Goal: Navigation & Orientation: Understand site structure

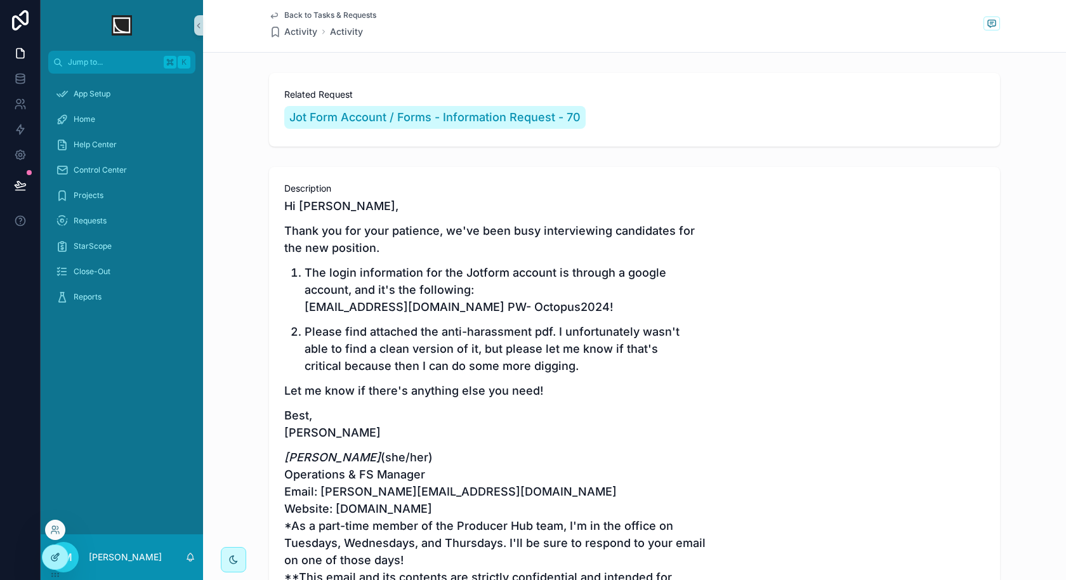
click at [56, 558] on icon at bounding box center [55, 557] width 10 height 10
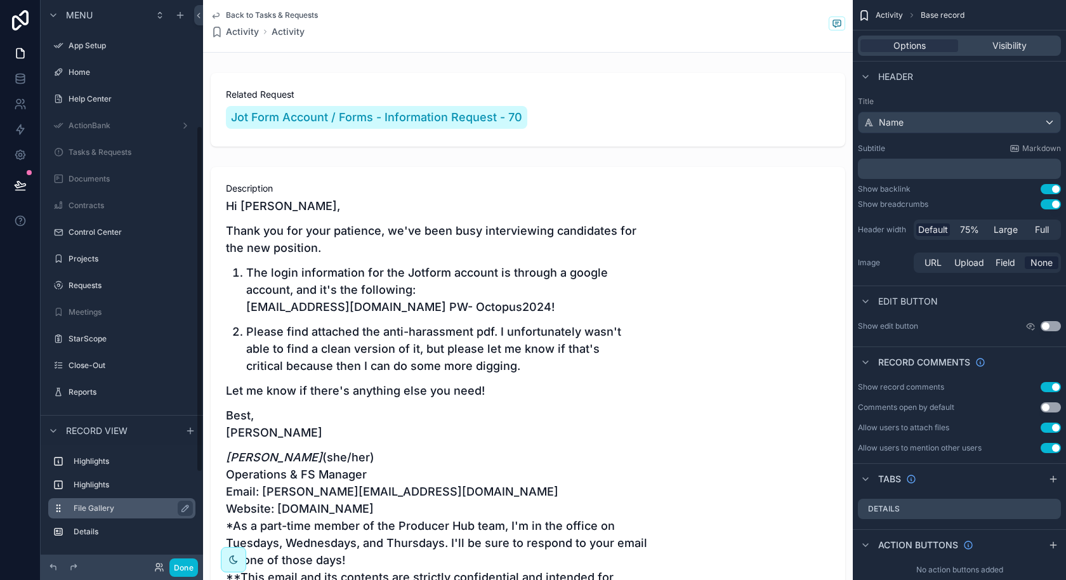
scroll to position [204, 0]
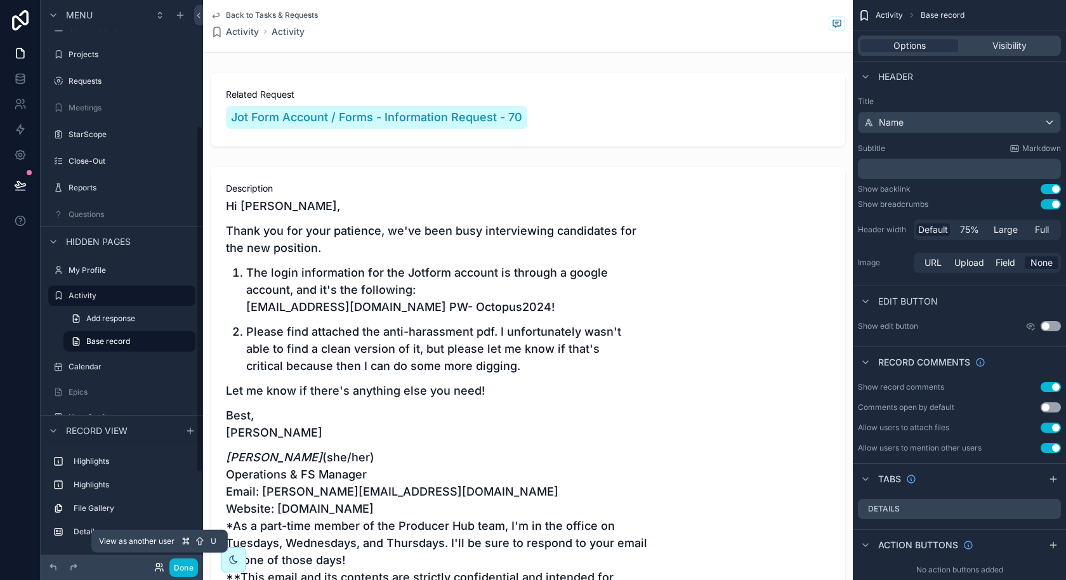
click at [156, 569] on icon at bounding box center [159, 567] width 10 height 10
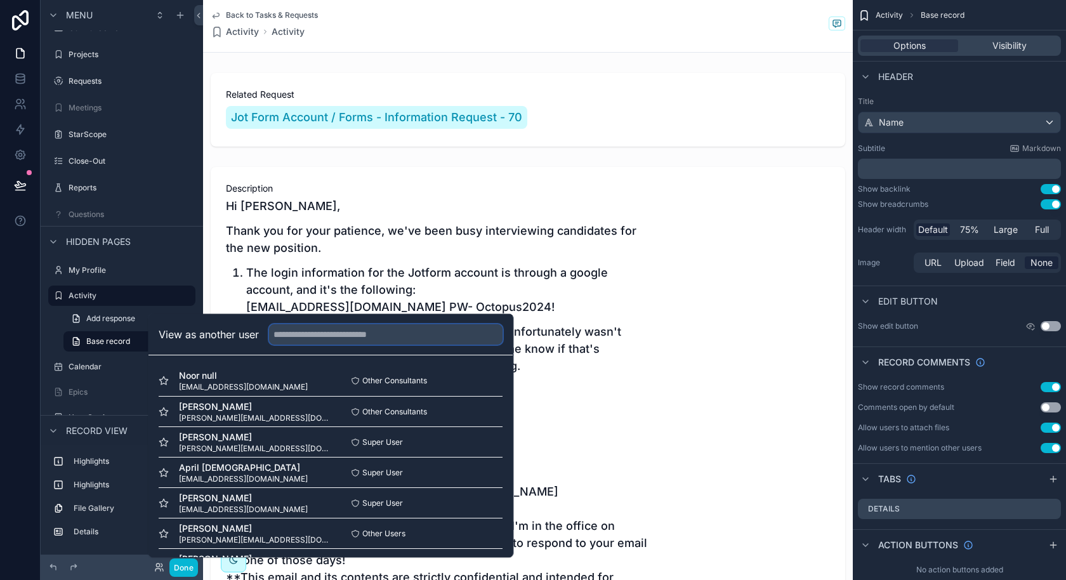
click at [377, 339] on input "text" at bounding box center [386, 334] width 234 height 20
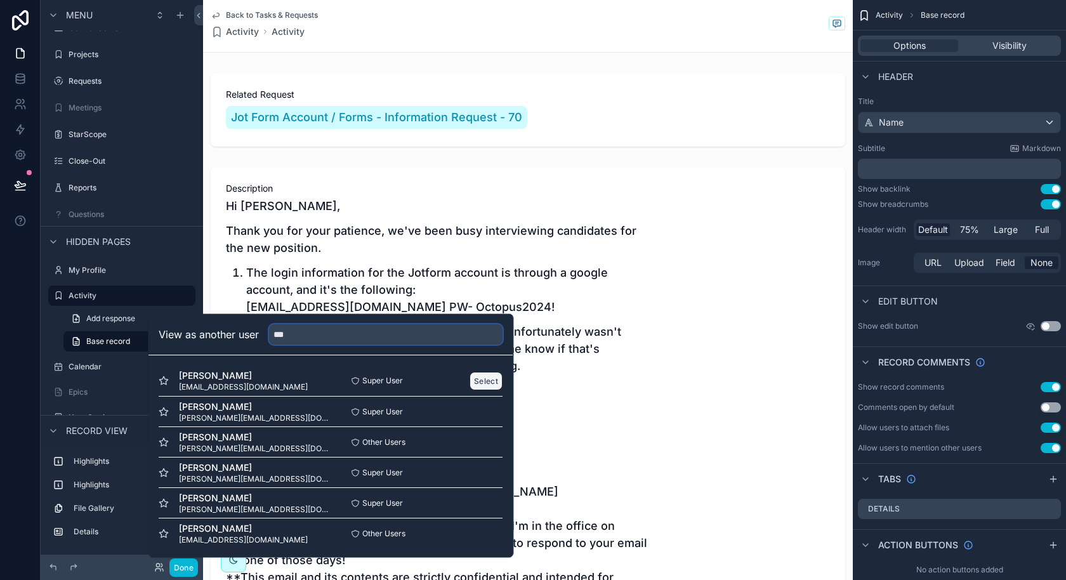
type input "***"
click at [481, 377] on button "Select" at bounding box center [486, 381] width 33 height 18
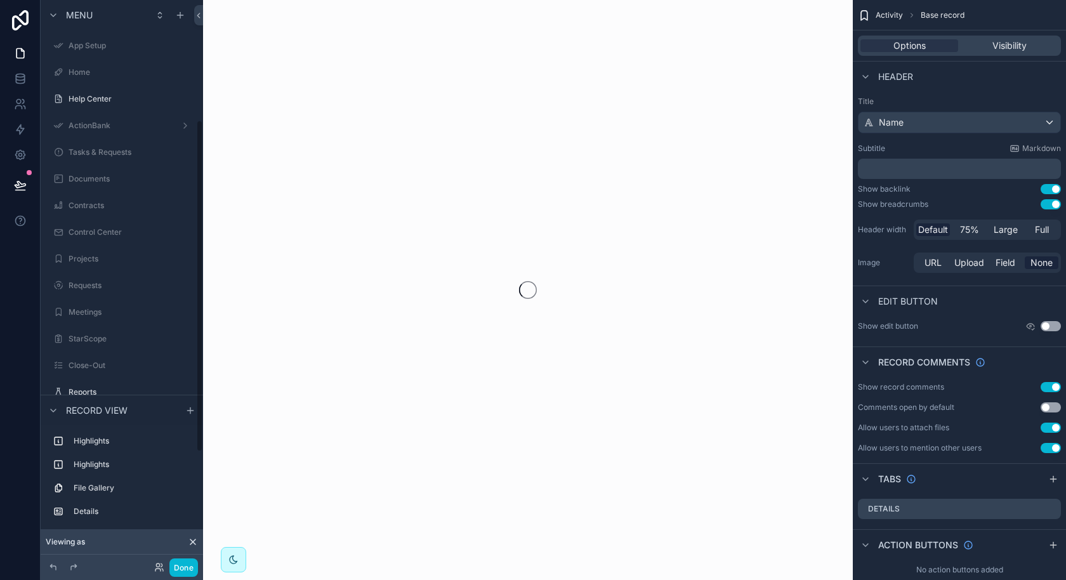
scroll to position [204, 0]
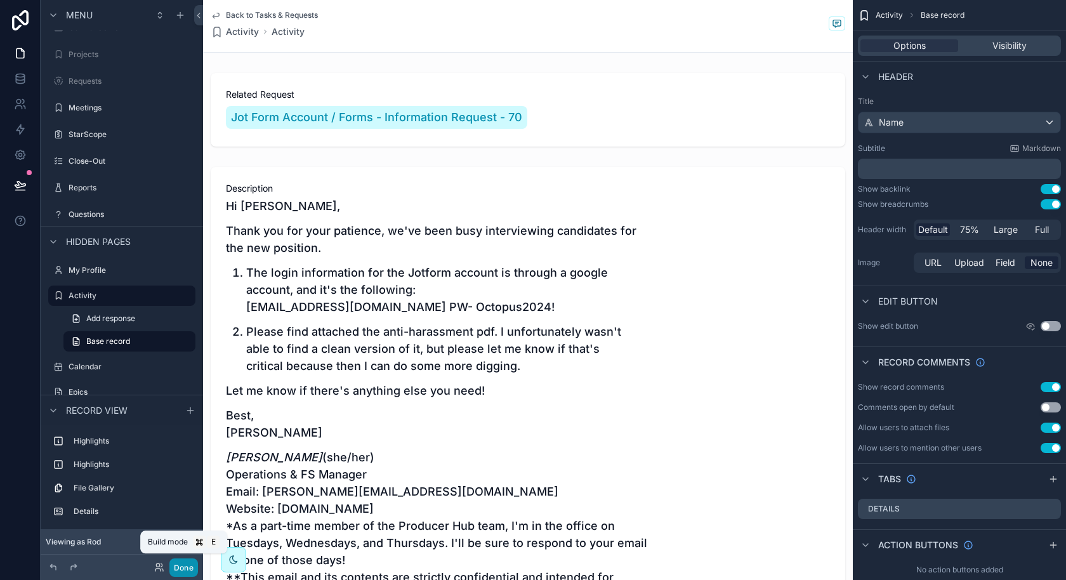
click at [183, 569] on button "Done" at bounding box center [183, 568] width 29 height 18
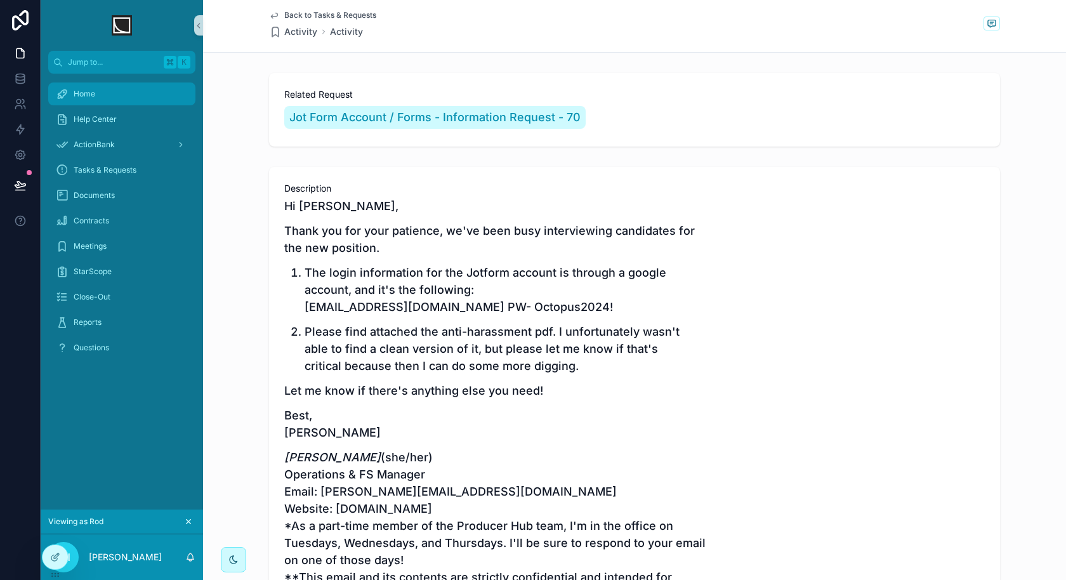
click at [121, 97] on div "Home" at bounding box center [122, 94] width 132 height 20
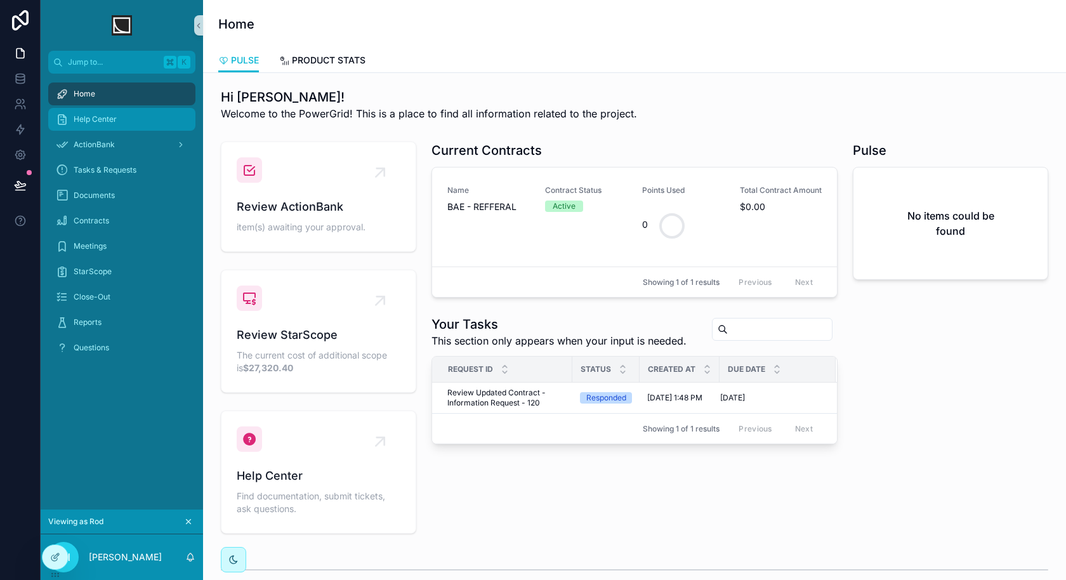
click at [110, 130] on link "Help Center" at bounding box center [121, 119] width 147 height 23
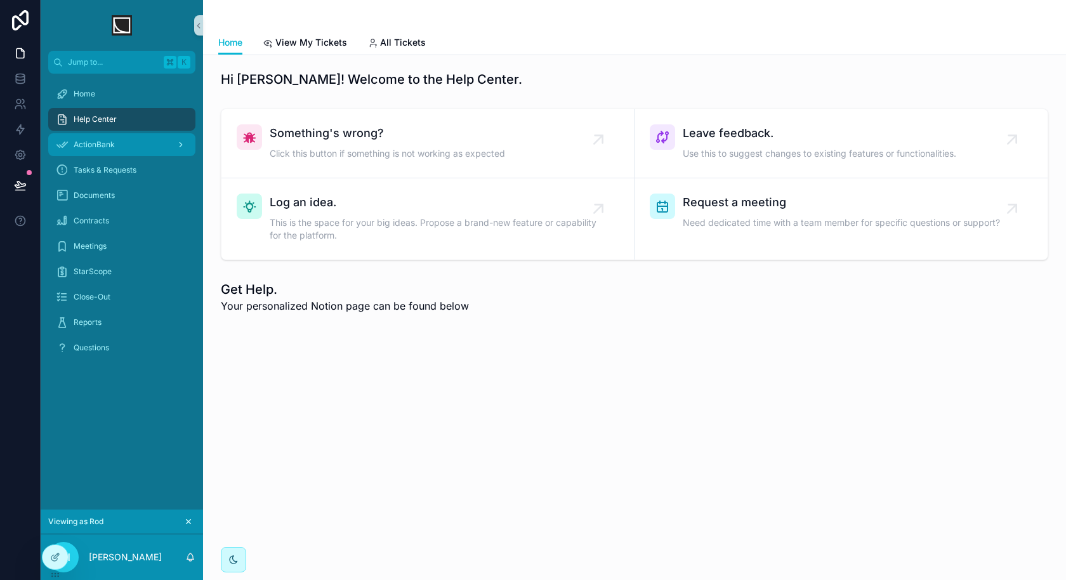
click at [122, 143] on div "ActionBank" at bounding box center [122, 145] width 132 height 20
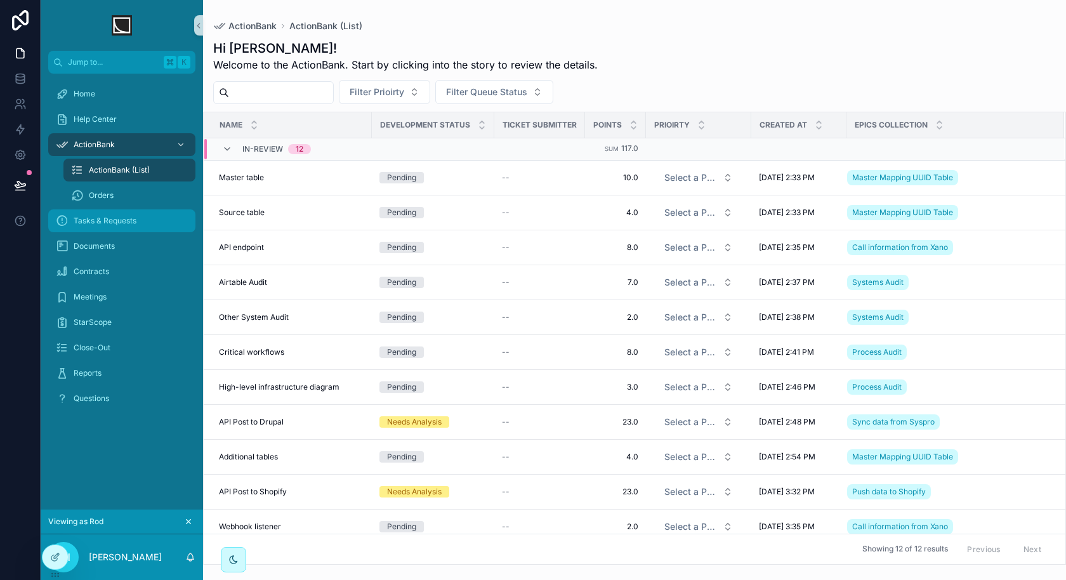
click at [144, 222] on div "Tasks & Requests" at bounding box center [122, 221] width 132 height 20
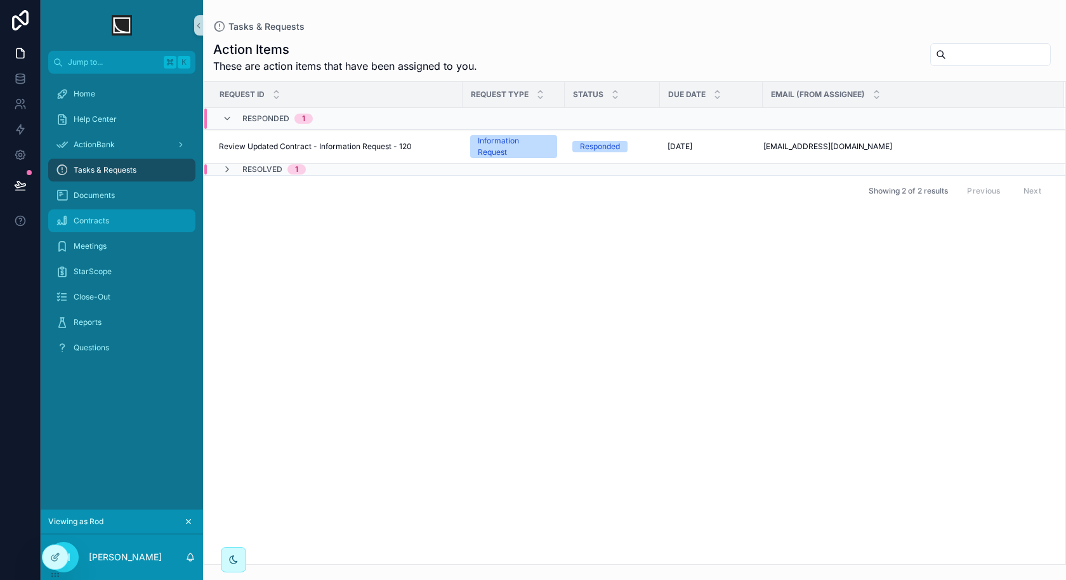
click at [145, 214] on div "Contracts" at bounding box center [122, 221] width 132 height 20
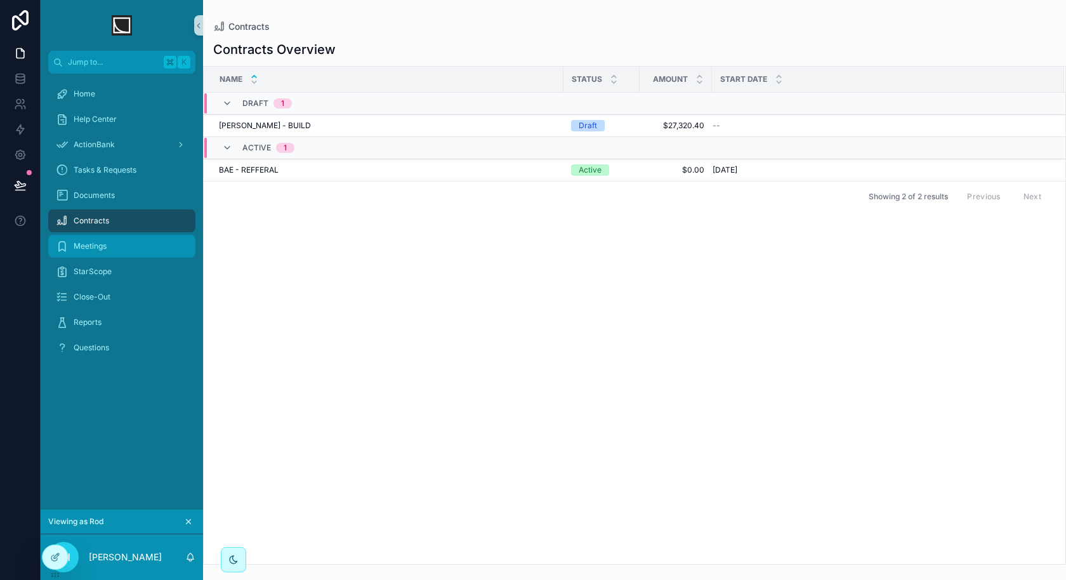
click at [138, 243] on div "Meetings" at bounding box center [122, 246] width 132 height 20
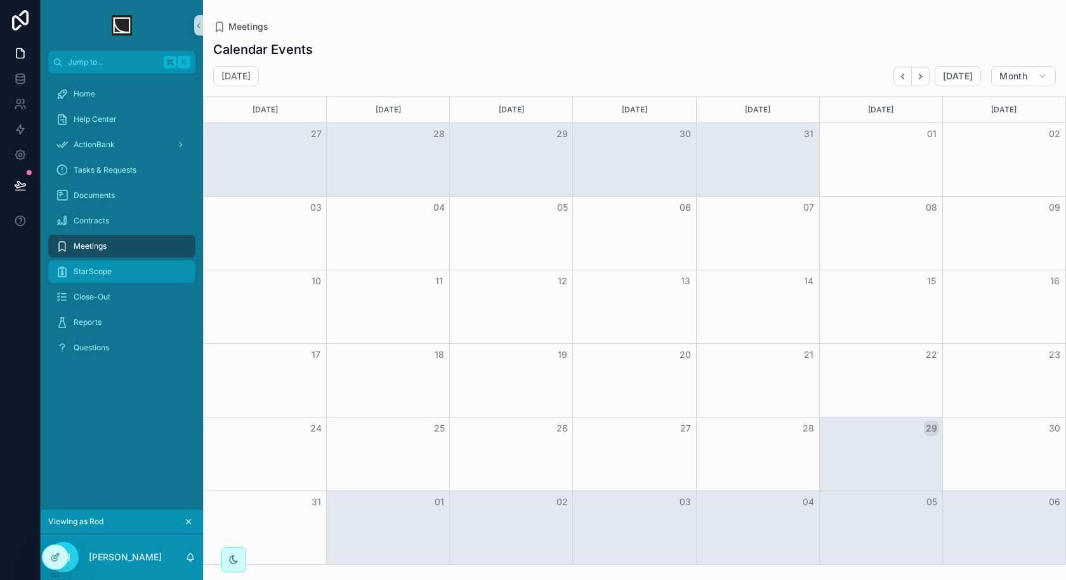
click at [133, 268] on div "StarScope" at bounding box center [122, 272] width 132 height 20
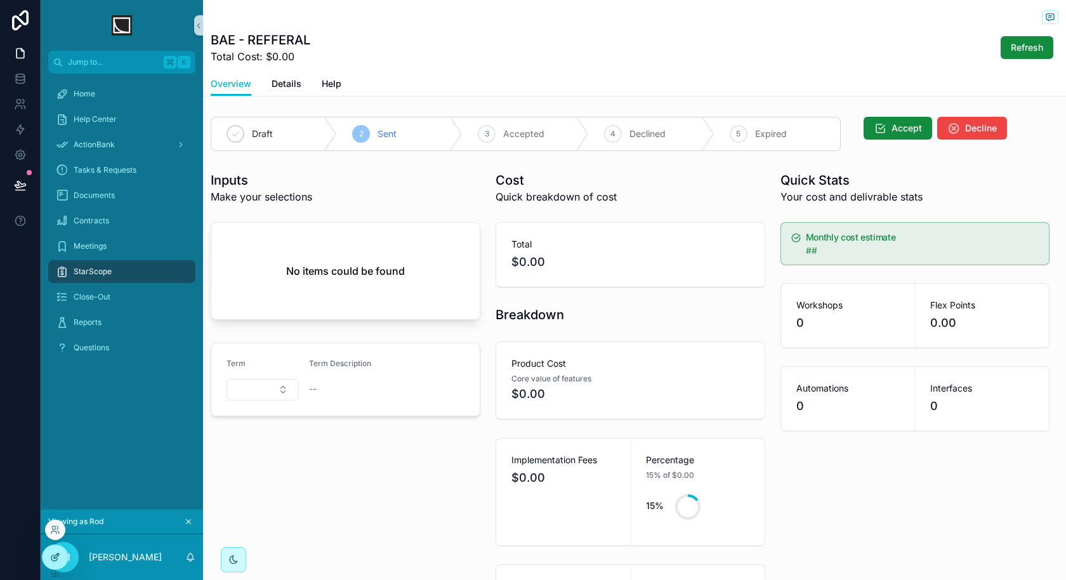
click at [55, 557] on icon at bounding box center [56, 556] width 5 height 5
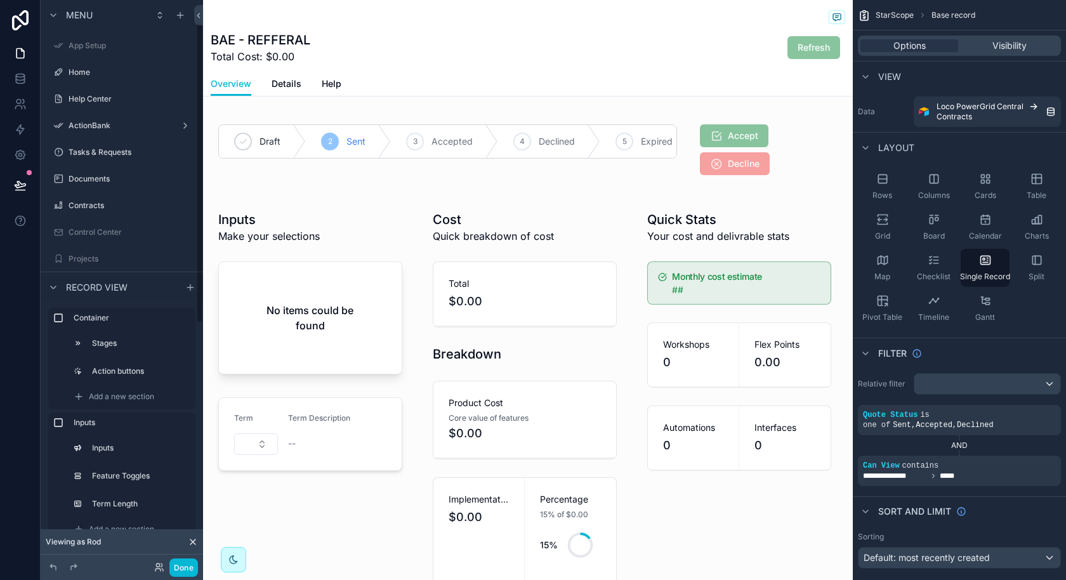
scroll to position [42, 0]
click at [545, 31] on div "BAE - REFFERAL Total Cost: $0.00 Refresh" at bounding box center [528, 47] width 635 height 33
